Goal: Task Accomplishment & Management: Complete application form

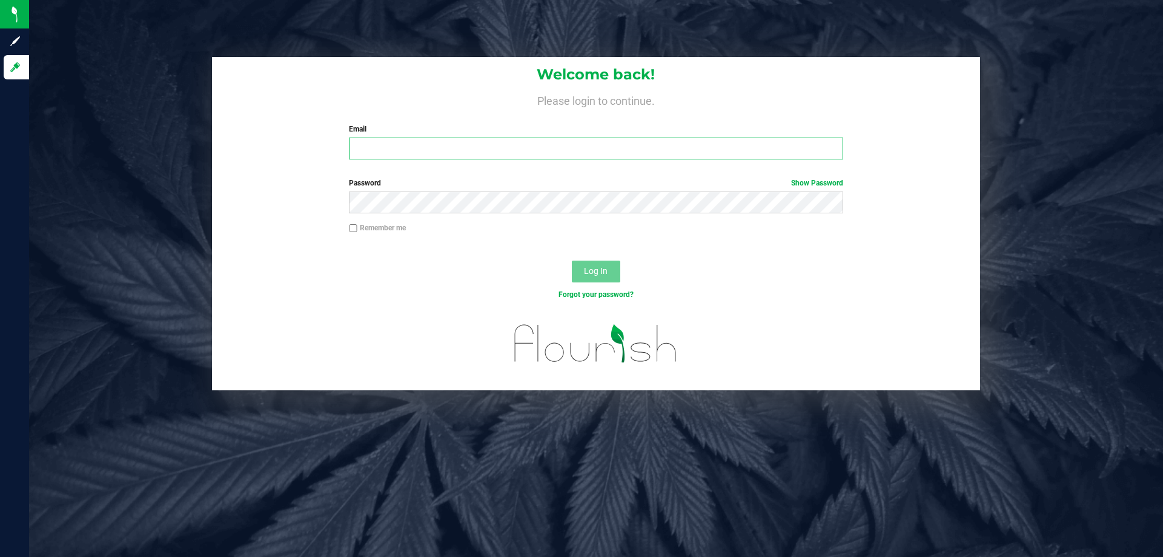
click at [377, 149] on input "Email" at bounding box center [596, 149] width 494 height 22
click at [390, 155] on input "Email" at bounding box center [596, 149] width 494 height 22
type input "[EMAIL_ADDRESS][DOMAIN_NAME]"
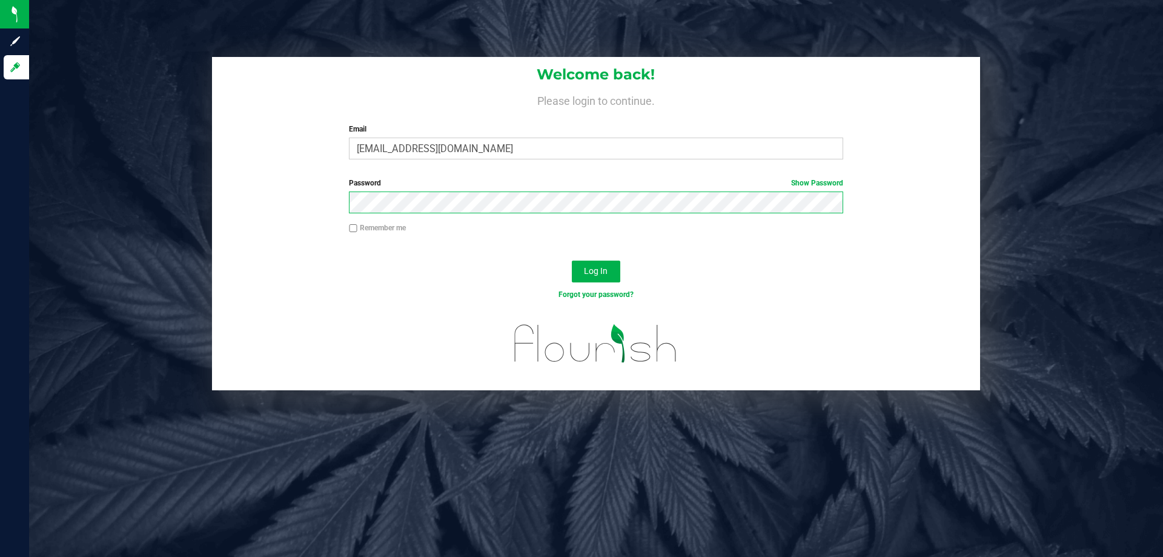
click at [572, 260] on button "Log In" at bounding box center [596, 271] width 48 height 22
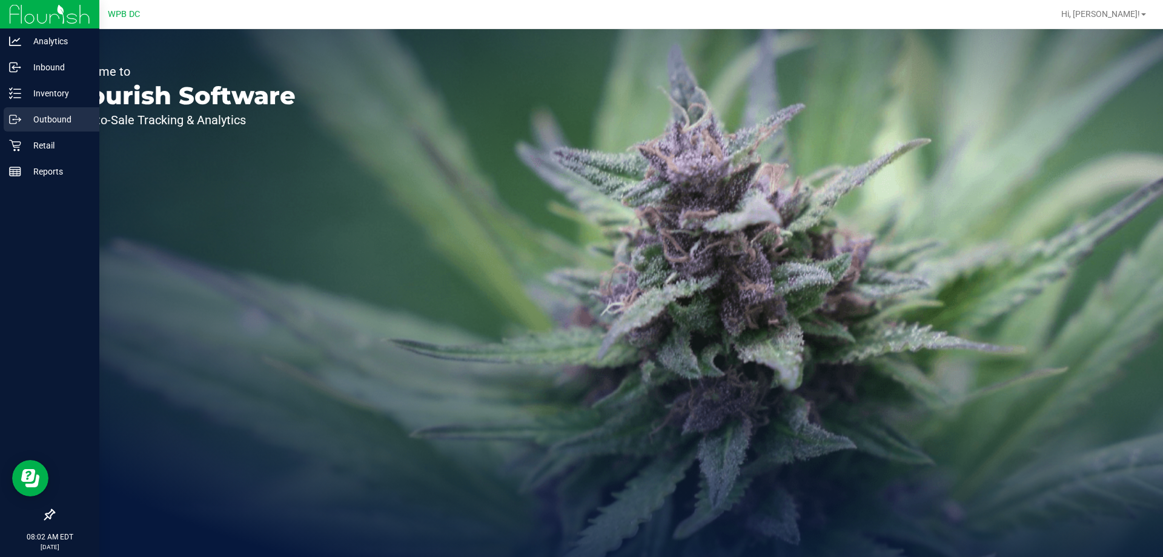
click at [25, 117] on p "Outbound" at bounding box center [57, 119] width 73 height 15
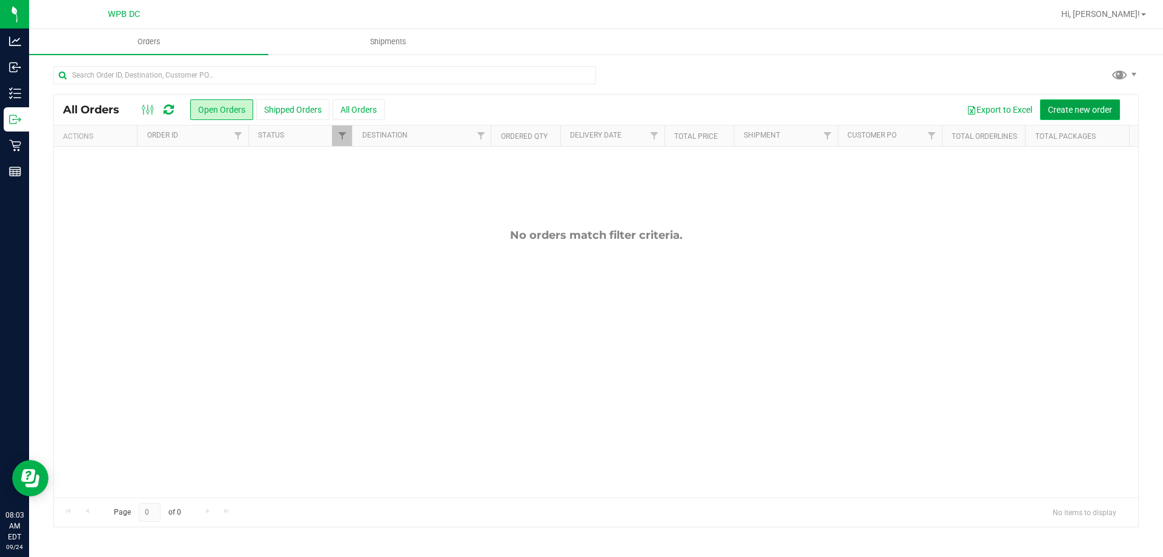
click at [1057, 105] on span "Create new order" at bounding box center [1080, 110] width 64 height 10
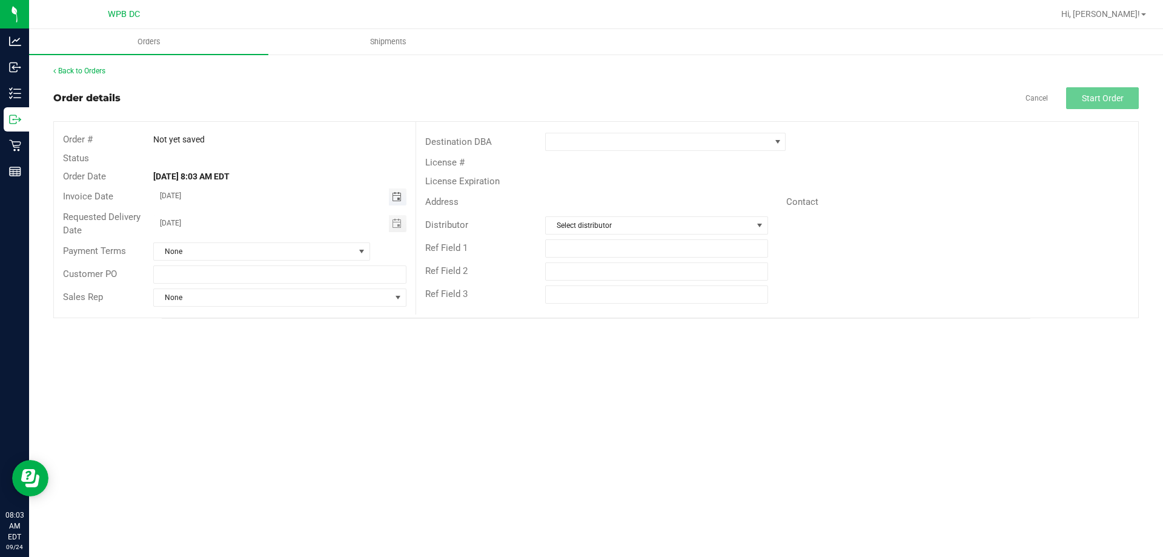
click at [399, 201] on span "Toggle calendar" at bounding box center [397, 197] width 10 height 10
click at [281, 319] on span "25" at bounding box center [280, 316] width 18 height 19
type input "[DATE]"
click at [399, 217] on span "Toggle calendar" at bounding box center [398, 223] width 18 height 17
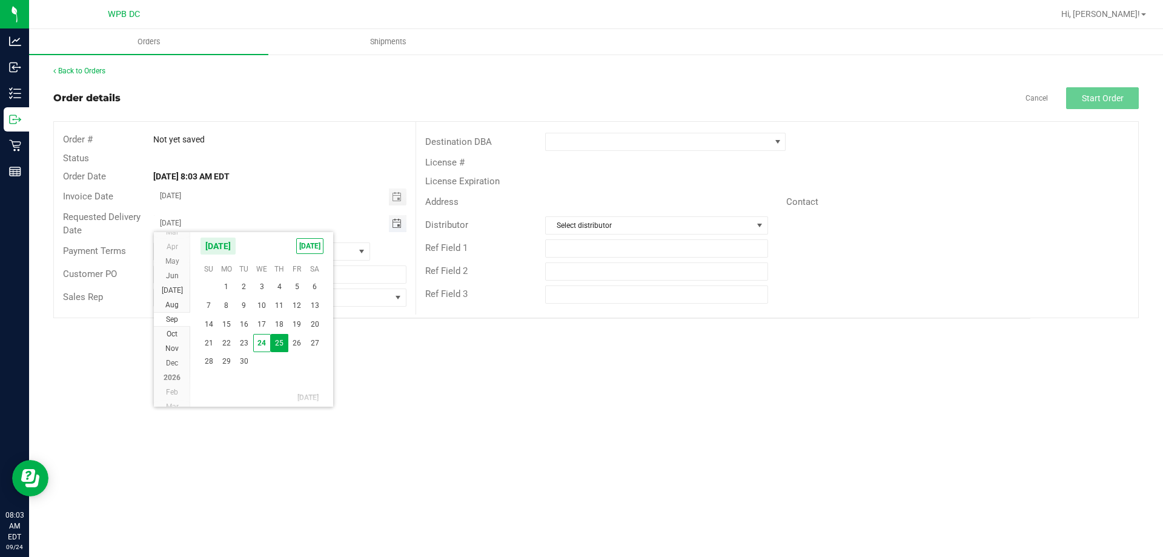
click at [399, 217] on span "Toggle calendar" at bounding box center [398, 223] width 18 height 17
click at [260, 255] on span "None" at bounding box center [254, 251] width 201 height 17
click at [255, 250] on span "None" at bounding box center [254, 251] width 201 height 17
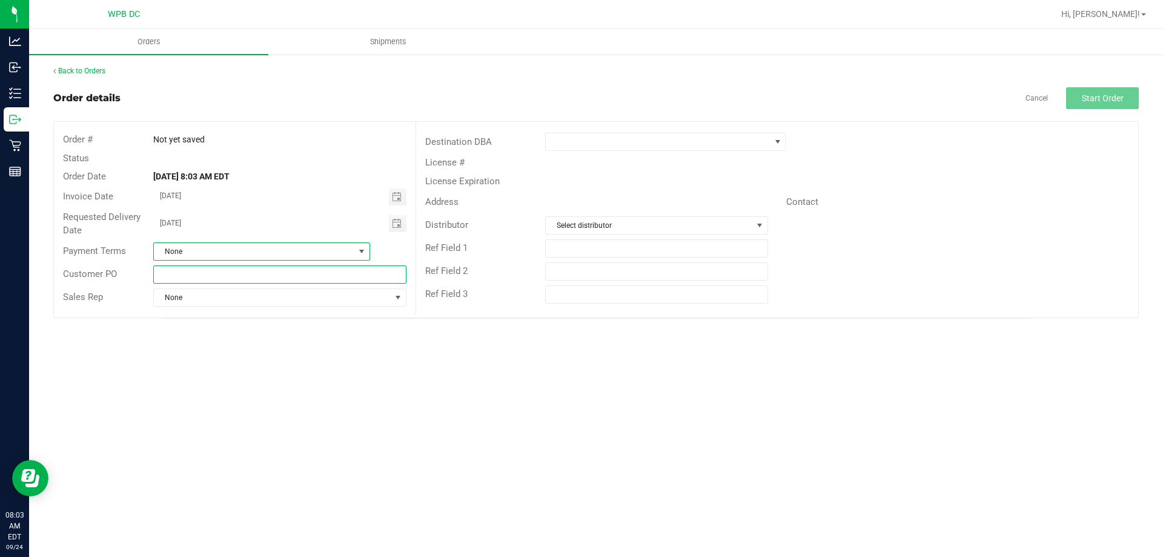
click at [241, 267] on input "text" at bounding box center [279, 274] width 253 height 18
type input "k"
type input "KWWC09252025"
click at [686, 134] on span at bounding box center [658, 141] width 224 height 17
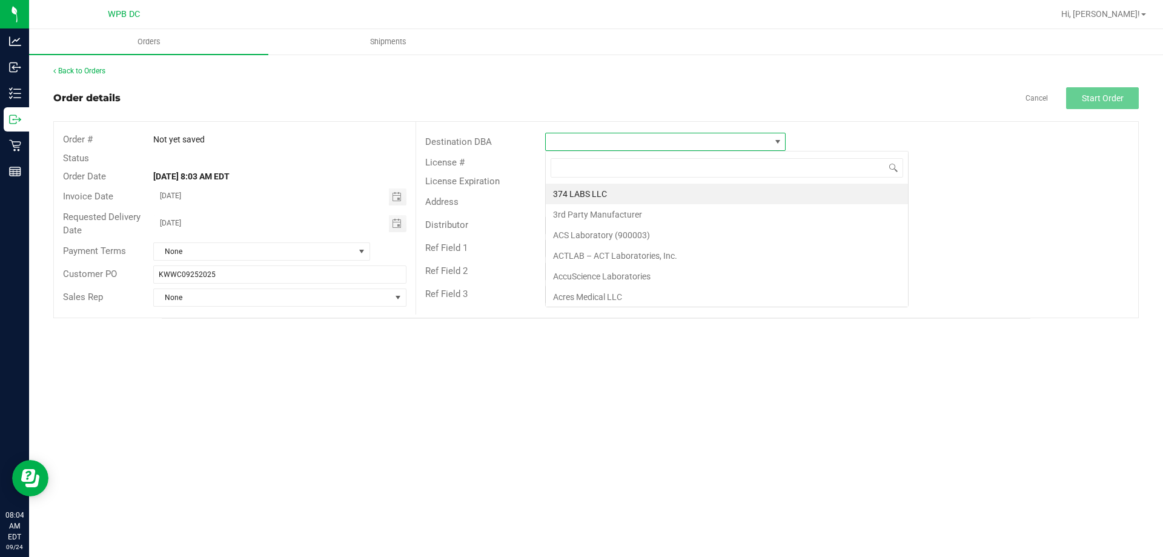
scroll to position [18, 241]
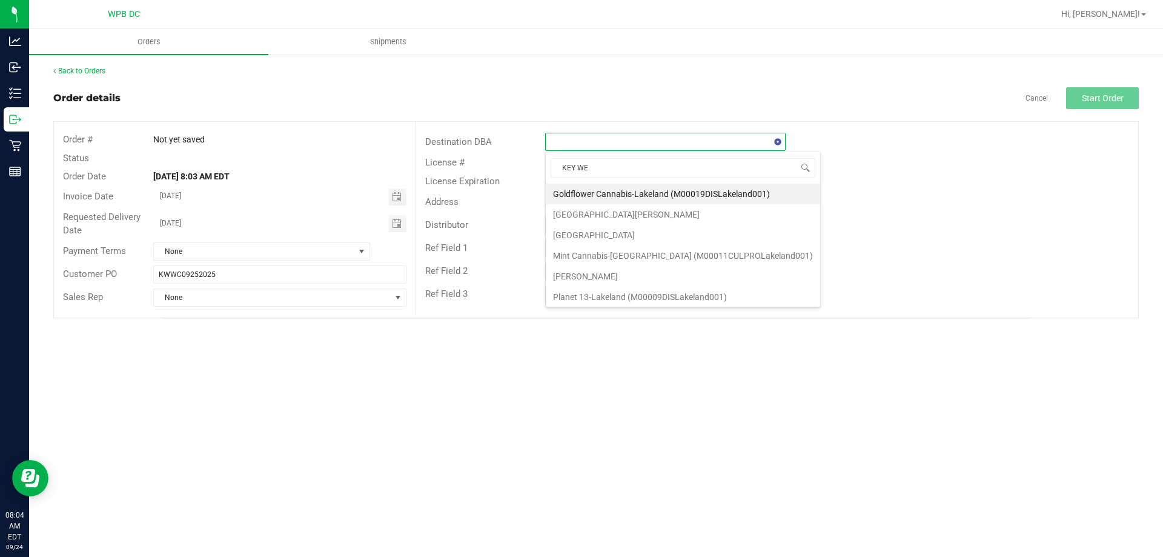
type input "KEY [PERSON_NAME]"
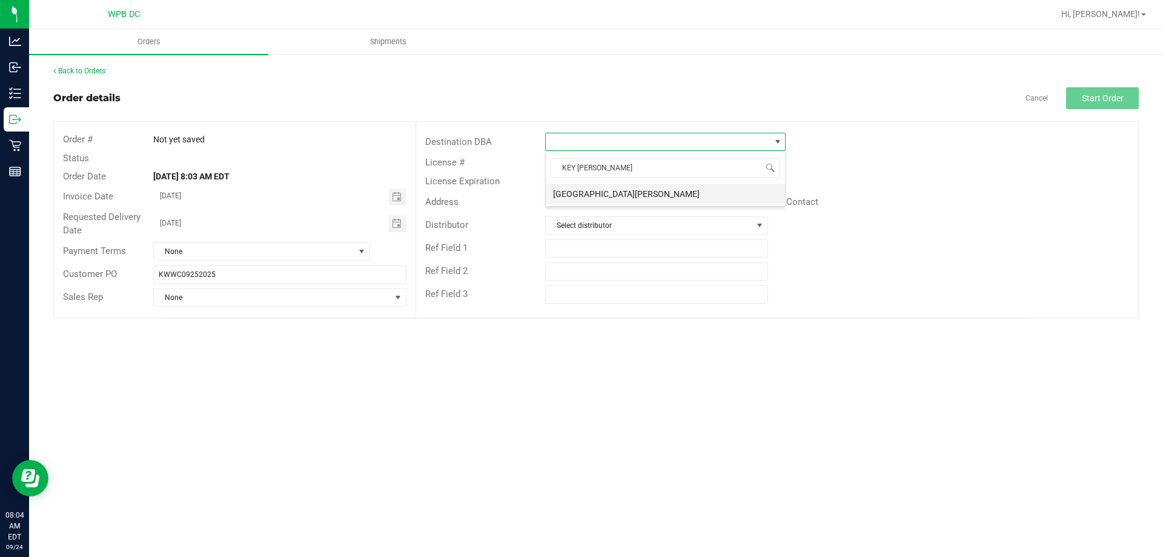
click at [631, 189] on li "[GEOGRAPHIC_DATA][PERSON_NAME]" at bounding box center [665, 194] width 239 height 21
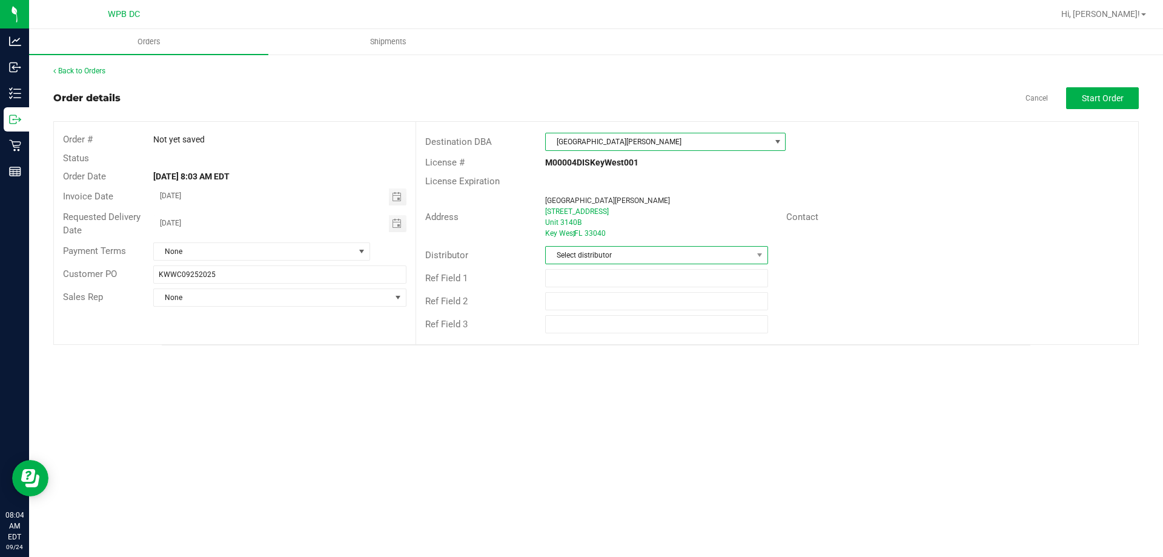
click at [628, 251] on span "Select distributor" at bounding box center [649, 255] width 206 height 17
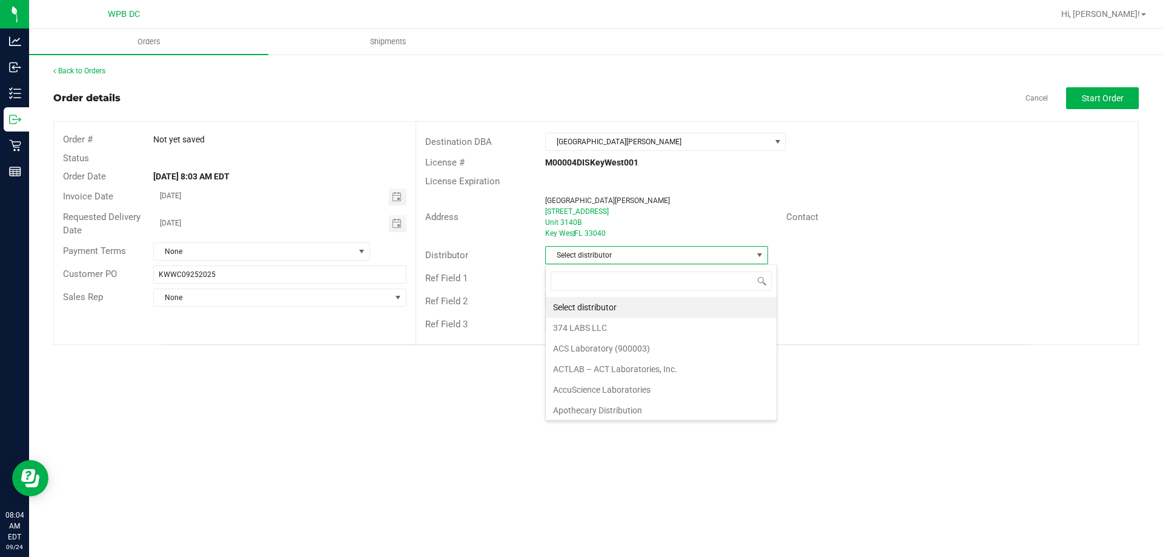
scroll to position [18, 223]
type input "WPB DC"
click at [656, 304] on li "WPB DC" at bounding box center [656, 307] width 221 height 21
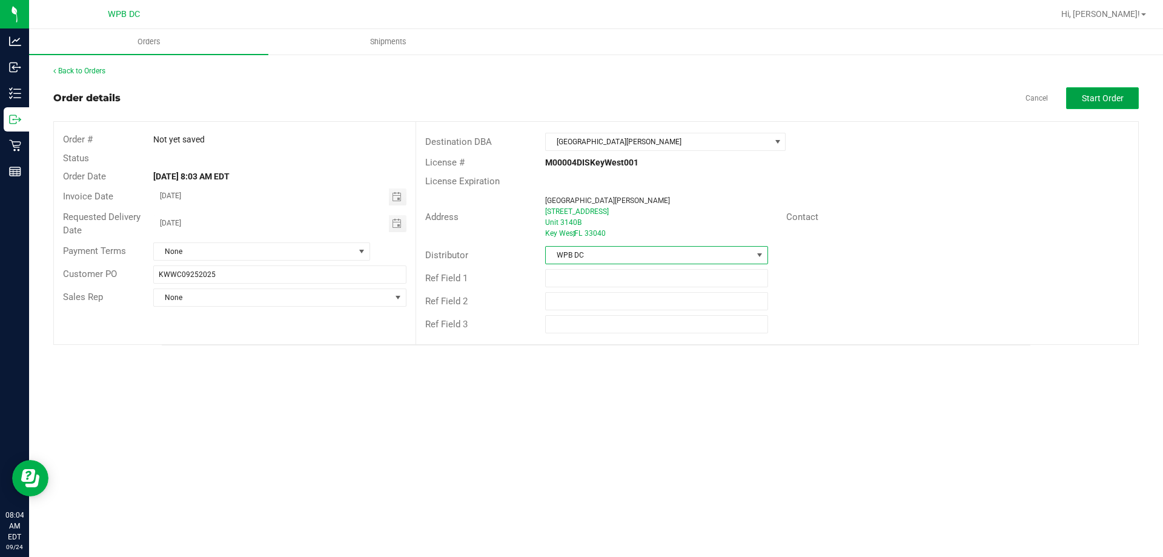
click at [1098, 91] on button "Start Order" at bounding box center [1102, 98] width 73 height 22
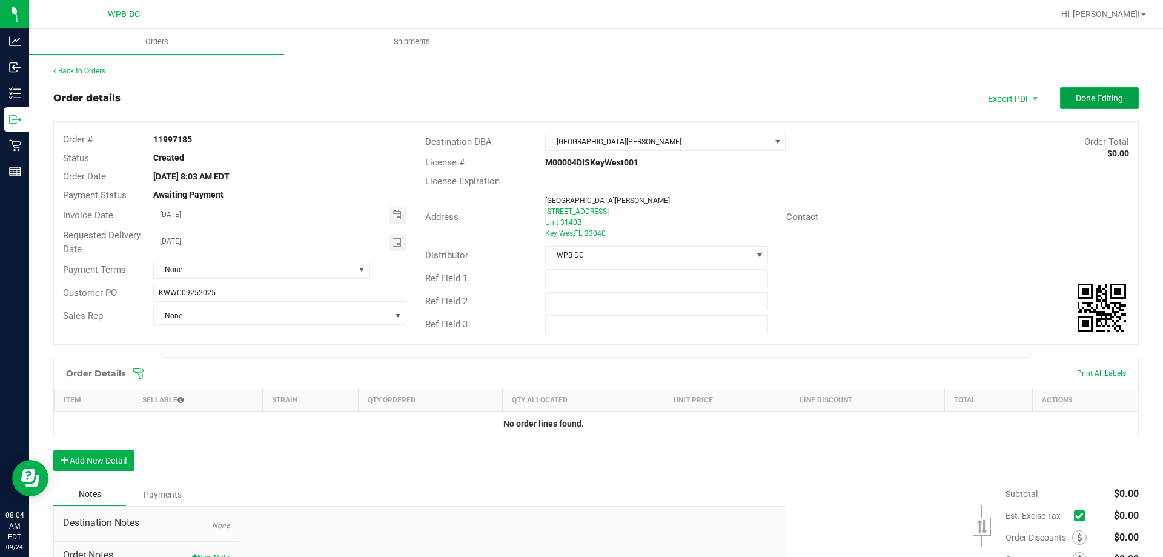
click at [1106, 99] on span "Done Editing" at bounding box center [1099, 98] width 47 height 10
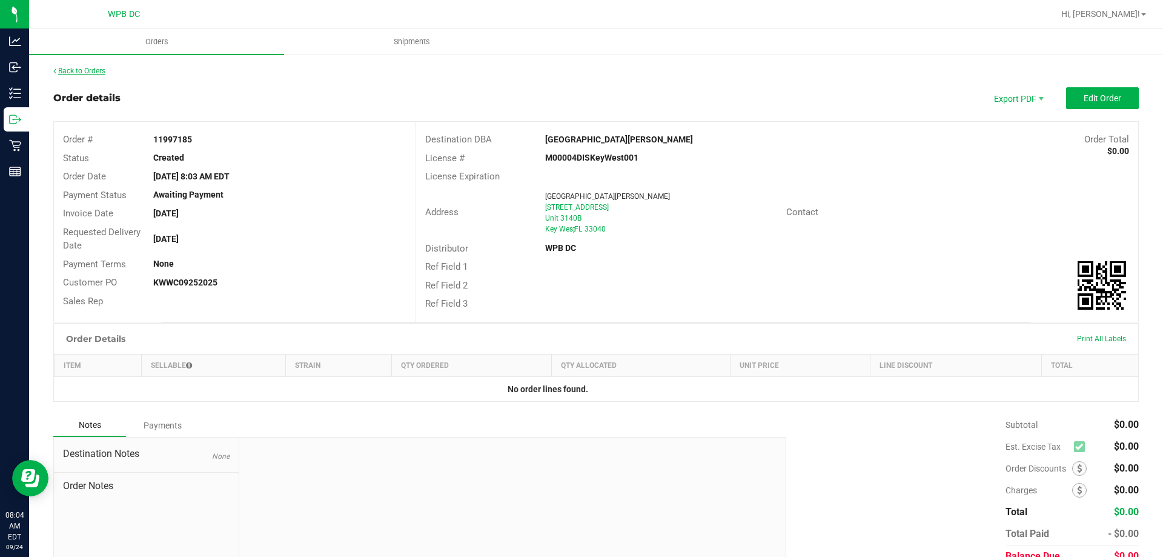
click at [102, 67] on div "Back to Orders Order details Export PDF Edit Order Order # 11997185 Status Crea…" at bounding box center [596, 332] width 1134 height 559
click at [93, 67] on link "Back to Orders" at bounding box center [79, 71] width 52 height 8
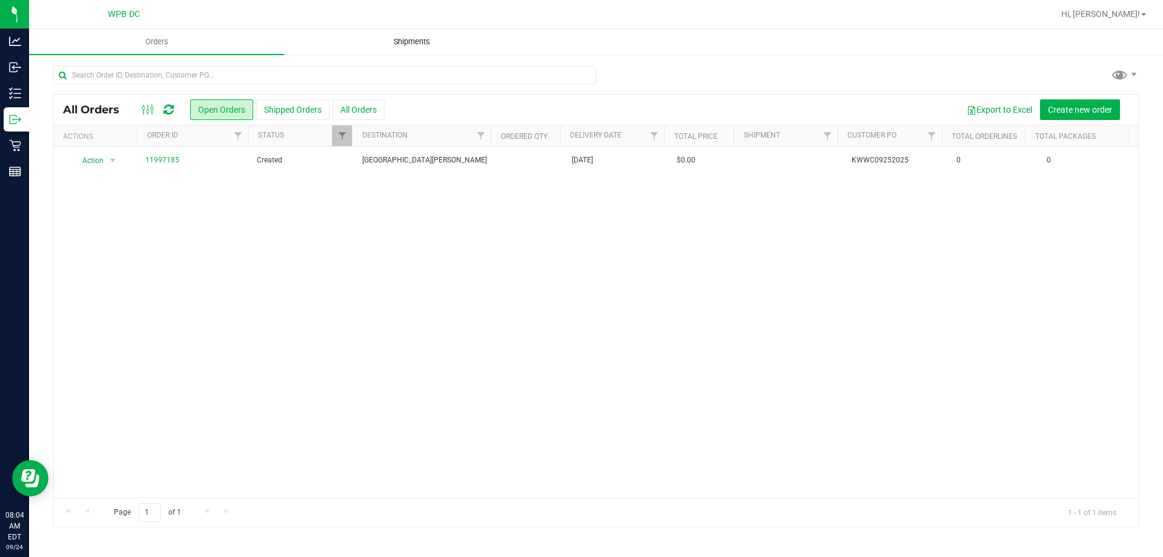
click at [419, 37] on span "Shipments" at bounding box center [411, 41] width 69 height 11
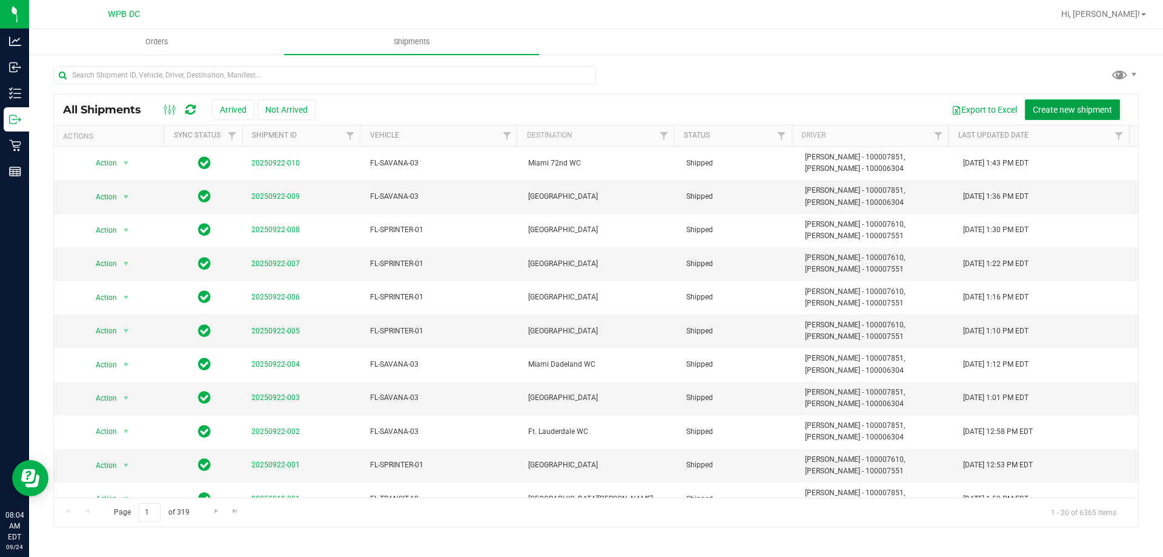
click at [1111, 108] on span "Create new shipment" at bounding box center [1072, 110] width 79 height 10
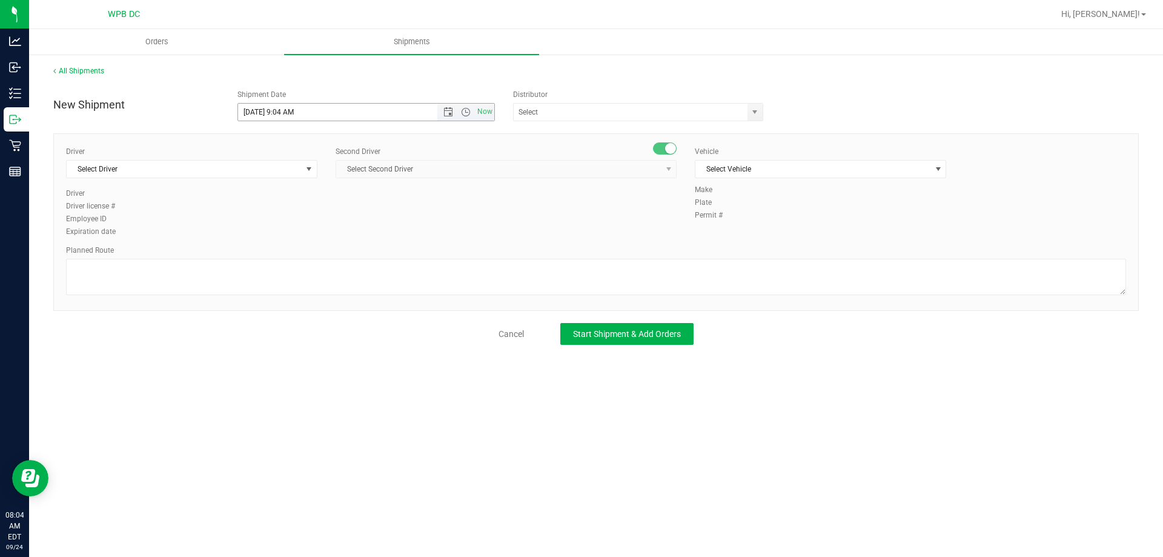
click at [319, 113] on input "[DATE] 9:04 AM" at bounding box center [348, 112] width 221 height 17
click at [448, 110] on span "Open the date view" at bounding box center [448, 112] width 10 height 10
click at [319, 236] on link "25" at bounding box center [319, 235] width 18 height 19
click at [467, 112] on span "Open the time view" at bounding box center [466, 112] width 10 height 10
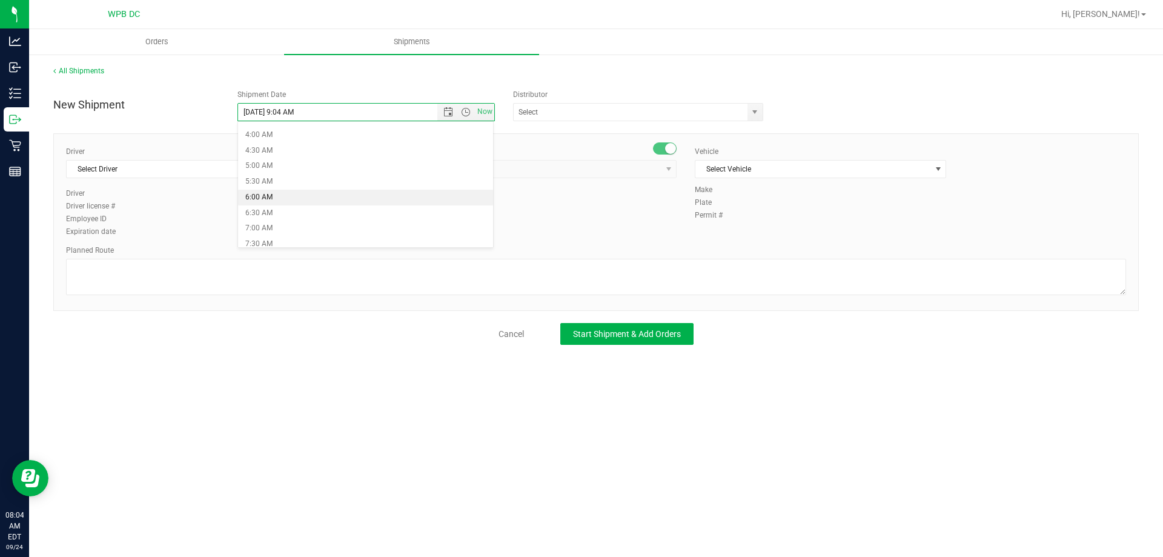
click at [259, 202] on li "6:00 AM" at bounding box center [366, 198] width 256 height 16
type input "[DATE] 6:00 AM"
click at [647, 100] on div "Distributor 374 LABS LLC AccuScience Laboratories ACS Laboratory (900003) ACTLA…" at bounding box center [642, 105] width 276 height 32
click at [645, 105] on input "text" at bounding box center [627, 112] width 227 height 17
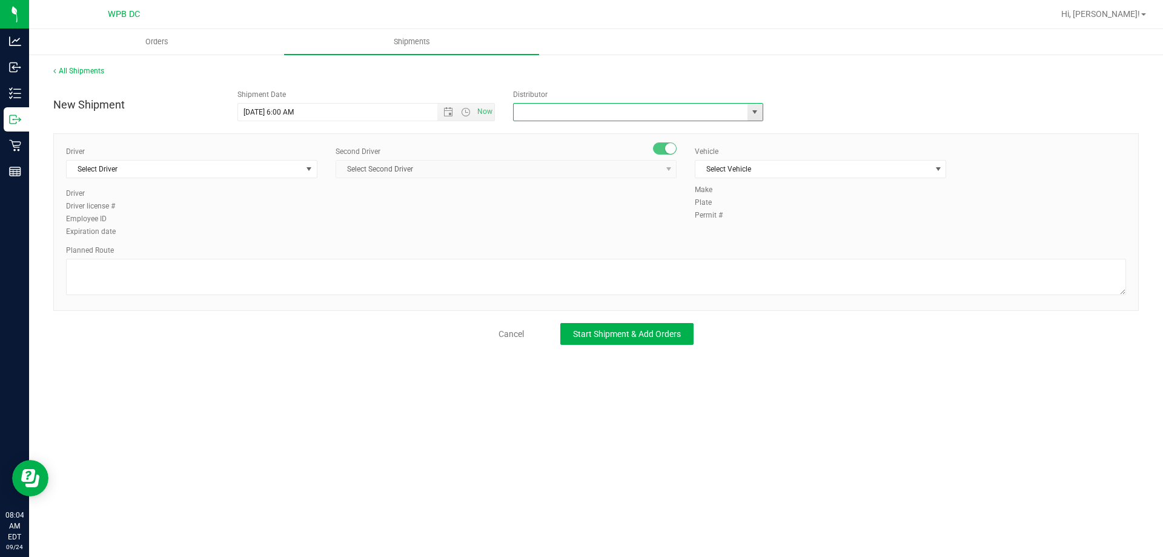
click at [756, 113] on span "select" at bounding box center [755, 112] width 10 height 10
click at [541, 124] on li "WPB DC" at bounding box center [638, 133] width 249 height 18
type input "WPB DC"
click at [224, 170] on span "Select Driver" at bounding box center [184, 169] width 235 height 17
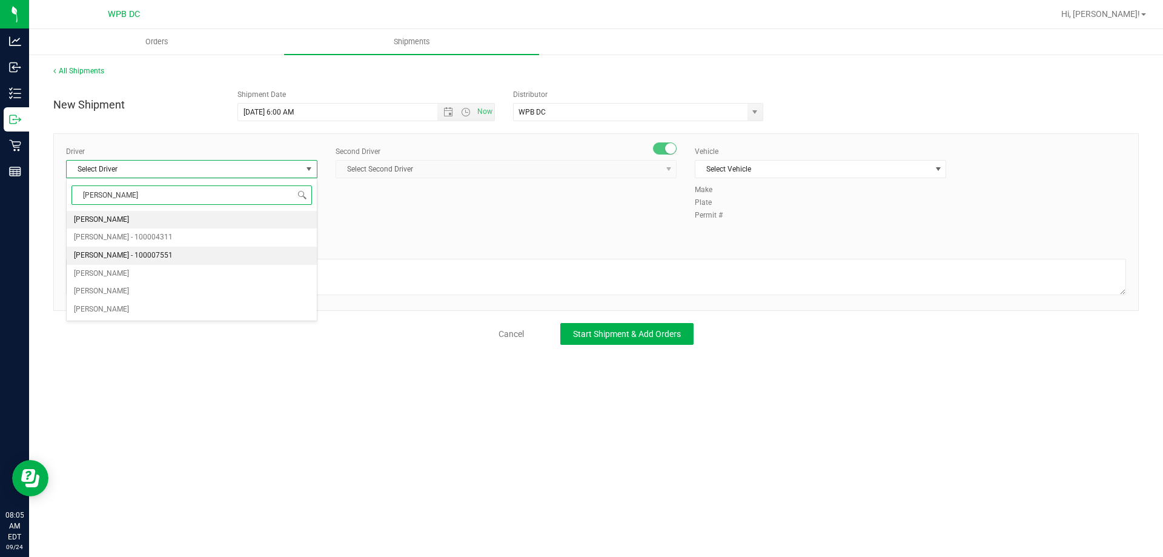
click at [170, 262] on li "[PERSON_NAME] - 100007551" at bounding box center [192, 256] width 250 height 18
type input "[PERSON_NAME]"
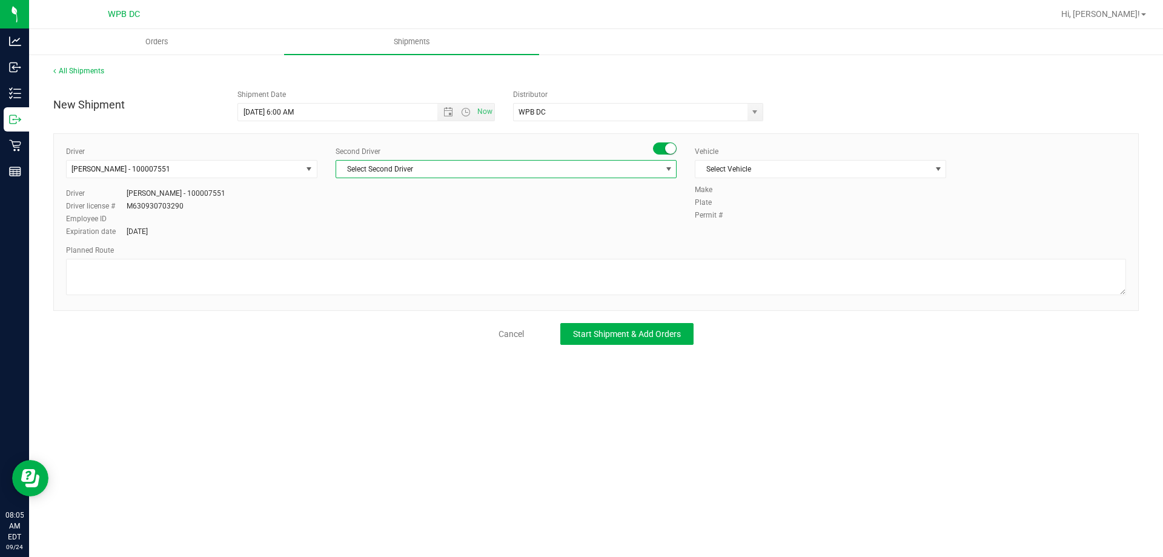
click at [443, 169] on span "Select Second Driver" at bounding box center [498, 169] width 325 height 17
type input "LUCIN"
click at [427, 222] on span "[PERSON_NAME] - 100007610" at bounding box center [392, 220] width 99 height 16
click at [779, 165] on span "Select Vehicle" at bounding box center [812, 169] width 235 height 17
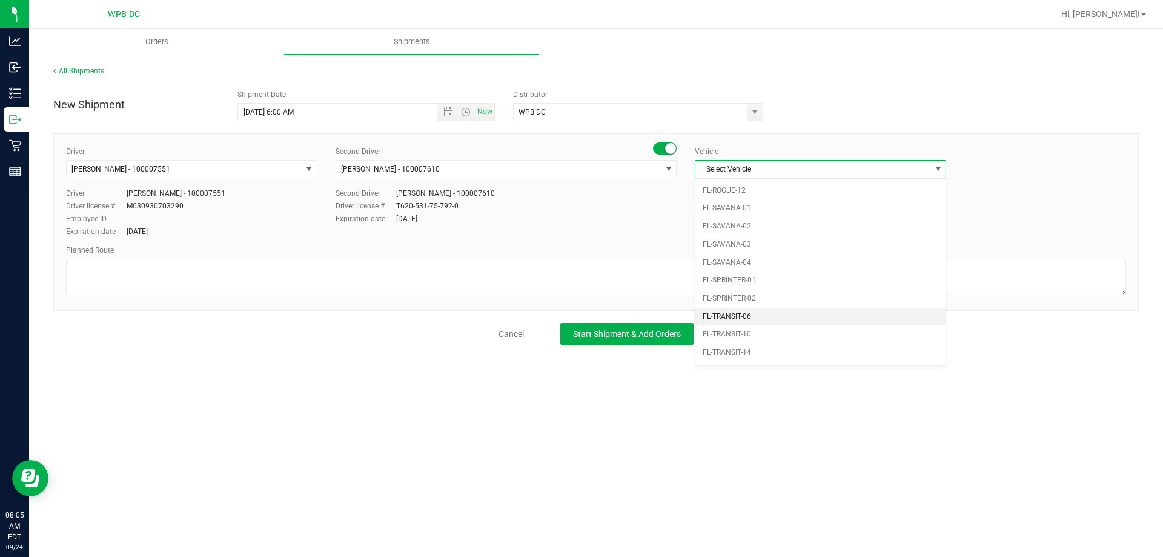
scroll to position [630, 0]
click at [766, 310] on li "FL-TRANSIT-18" at bounding box center [820, 316] width 250 height 18
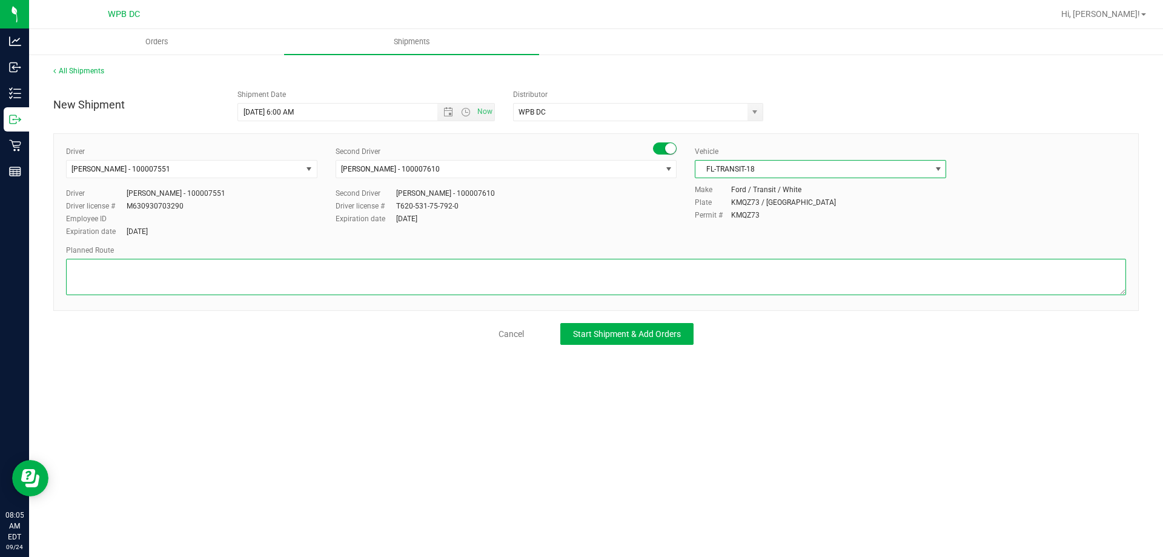
click at [108, 270] on textarea at bounding box center [596, 277] width 1060 height 36
type textarea "KW WC TOTES SEAL WPBDC>>KWWC"
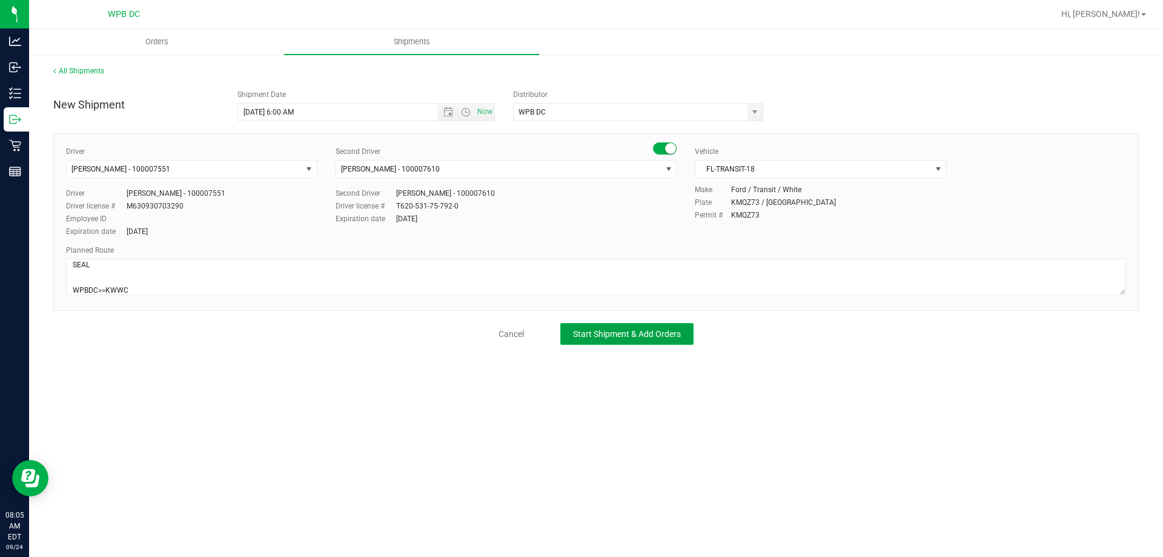
click at [634, 342] on button "Start Shipment & Add Orders" at bounding box center [626, 334] width 133 height 22
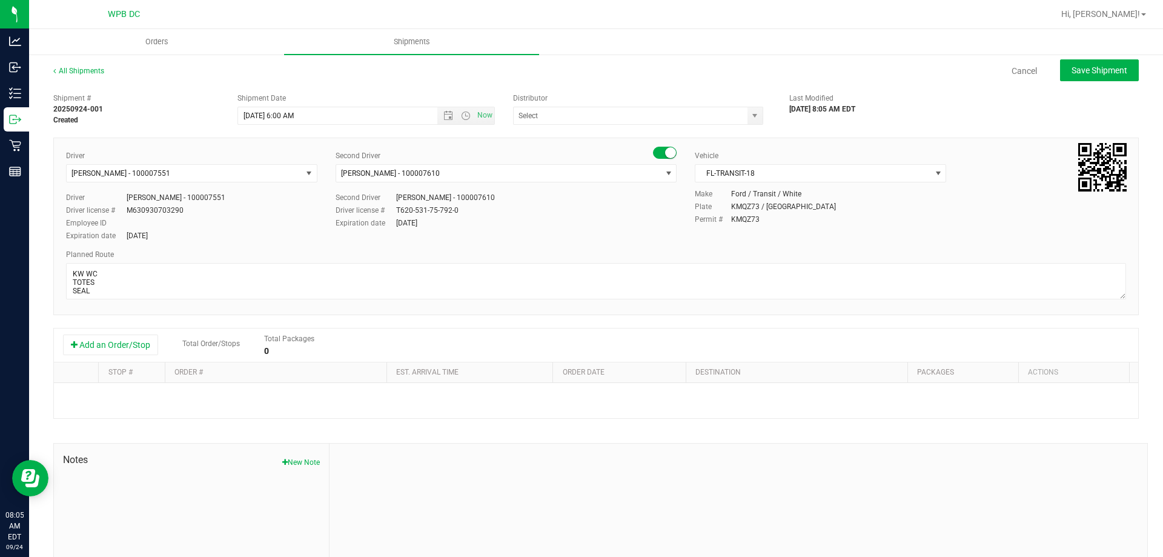
type input "WPB DC"
click at [123, 352] on button "Add an Order/Stop" at bounding box center [110, 344] width 95 height 21
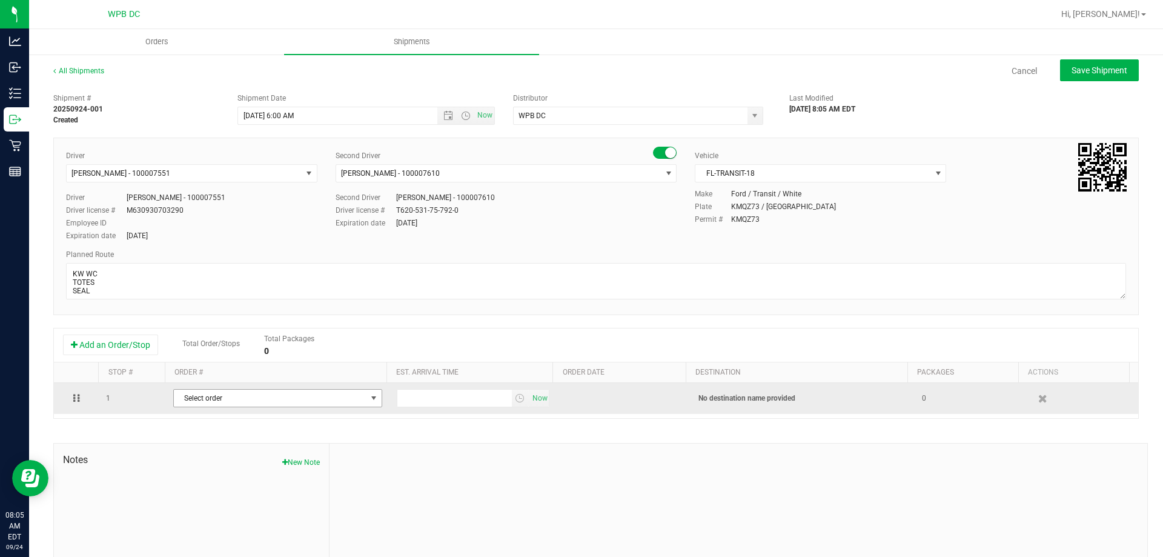
click at [323, 400] on span "Select order" at bounding box center [270, 398] width 193 height 17
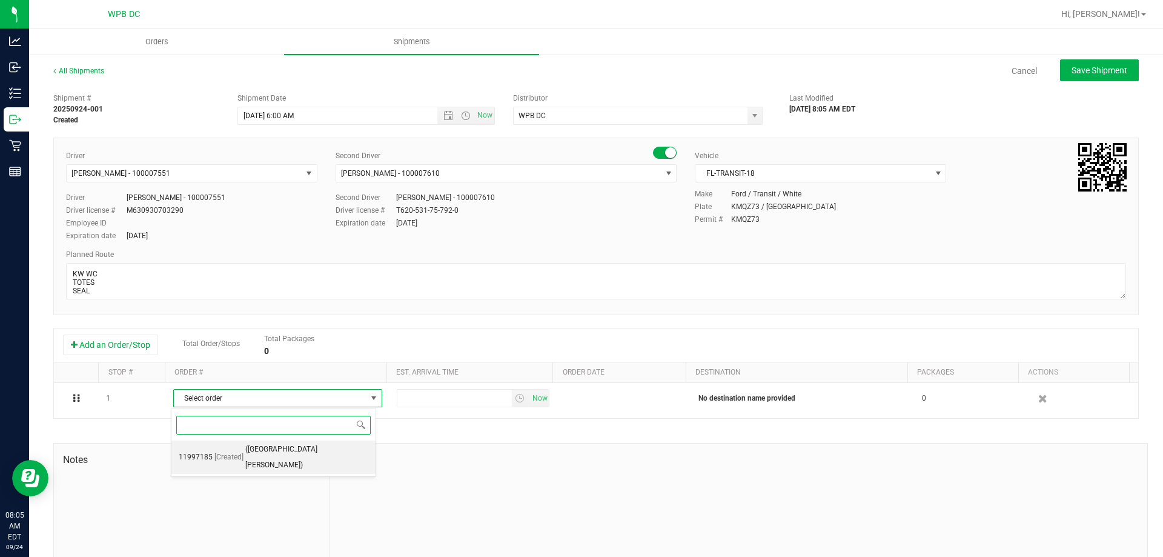
click at [228, 450] on span "[Created]" at bounding box center [228, 458] width 29 height 16
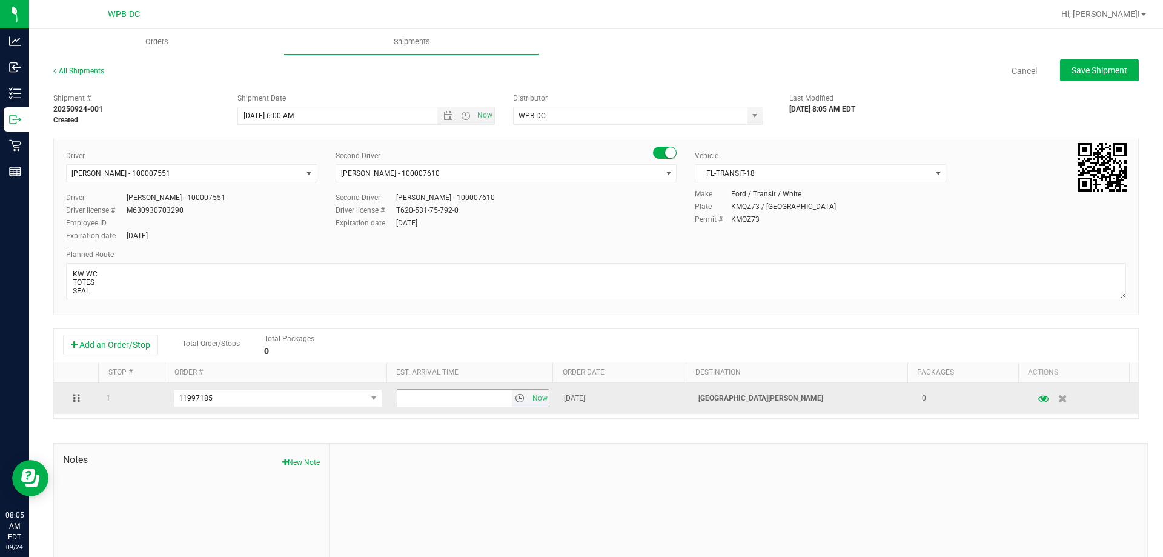
click at [515, 397] on span "select" at bounding box center [520, 398] width 10 height 10
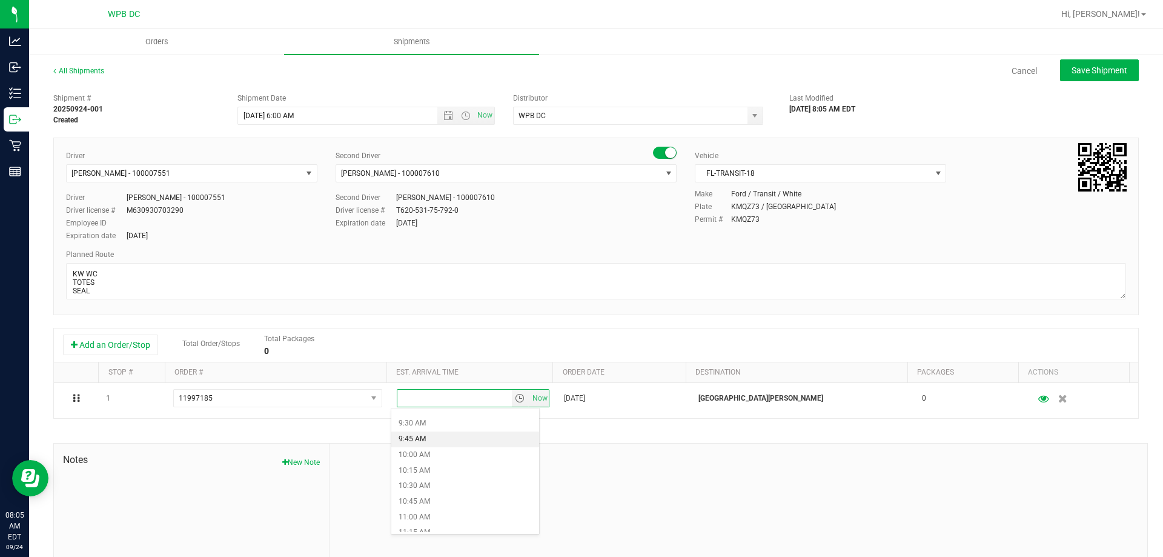
scroll to position [606, 0]
click at [410, 496] on li "11:00 AM" at bounding box center [465, 498] width 148 height 16
click at [1078, 66] on span "Save Shipment" at bounding box center [1100, 70] width 56 height 10
type input "[DATE] 10:00 AM"
